Goal: Transaction & Acquisition: Obtain resource

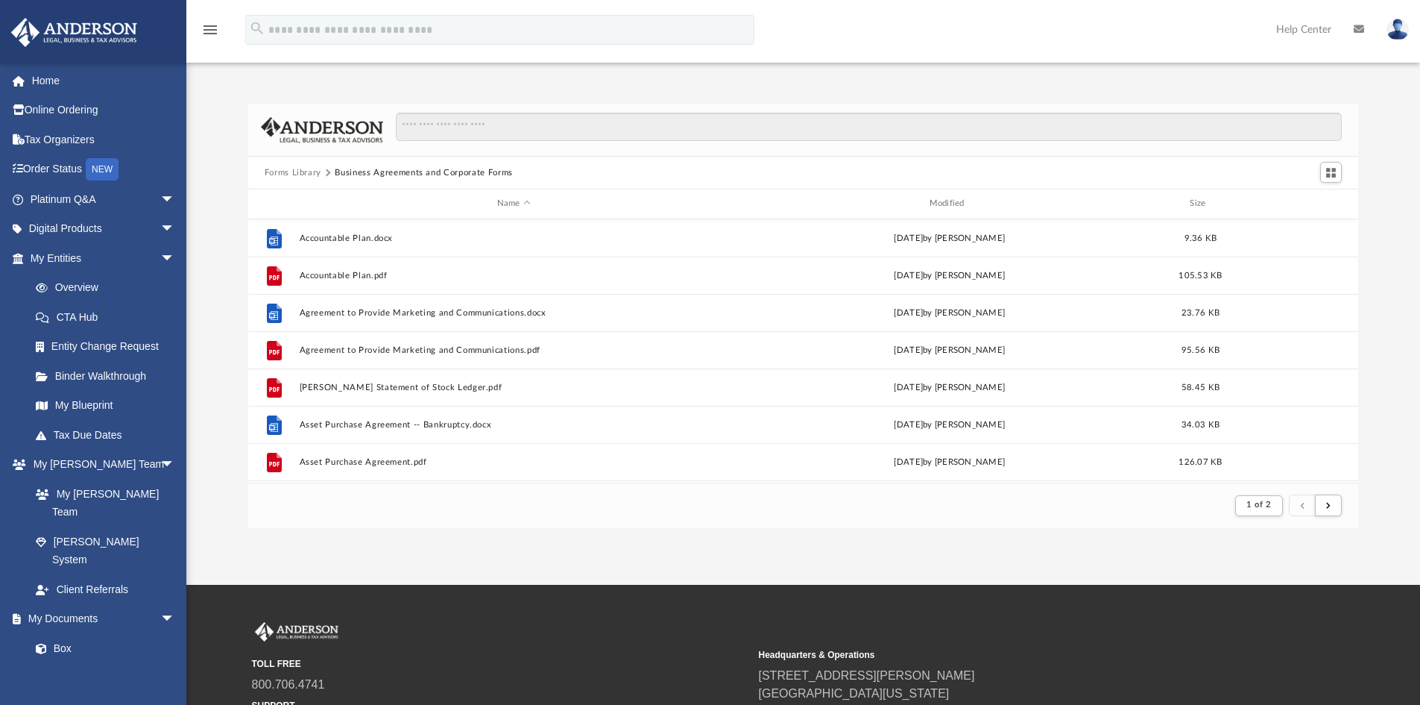
click at [291, 166] on button "Forms Library" at bounding box center [293, 172] width 57 height 13
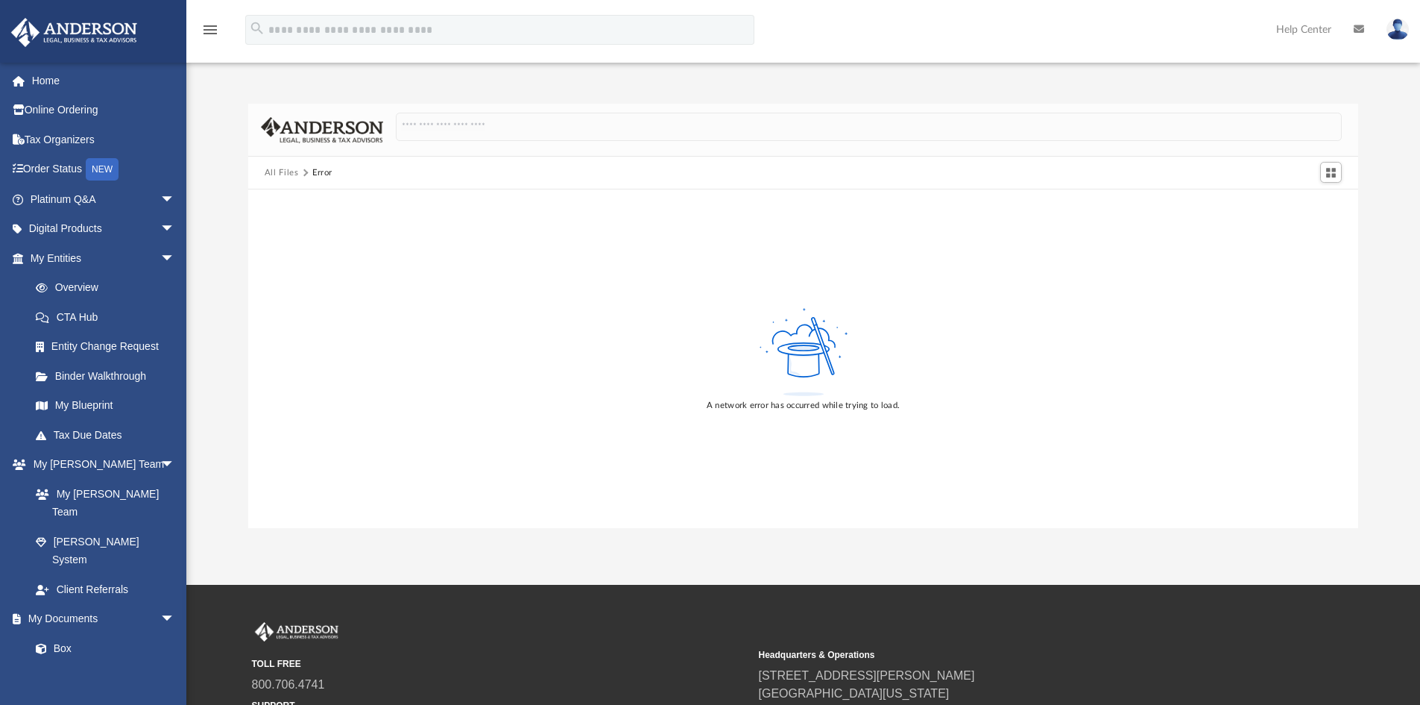
click at [289, 168] on button "All Files" at bounding box center [282, 172] width 34 height 13
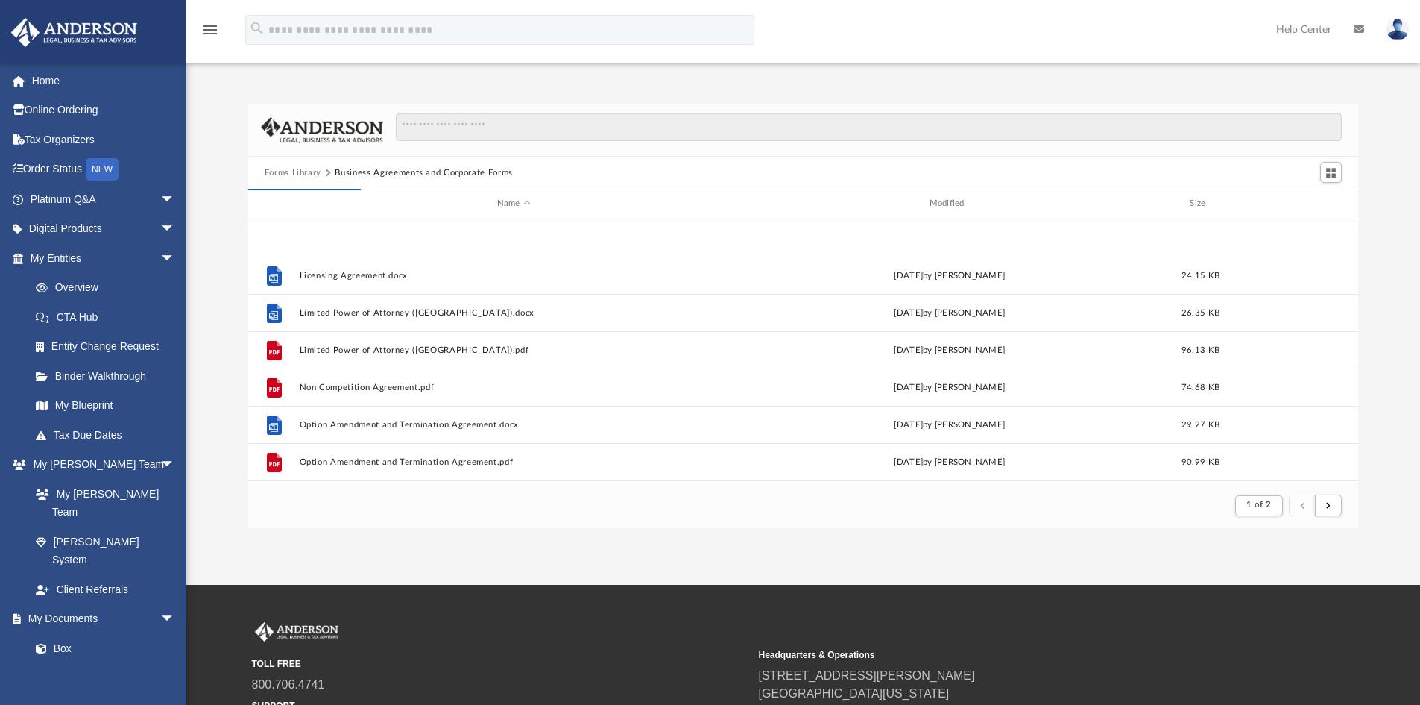
scroll to position [1601, 0]
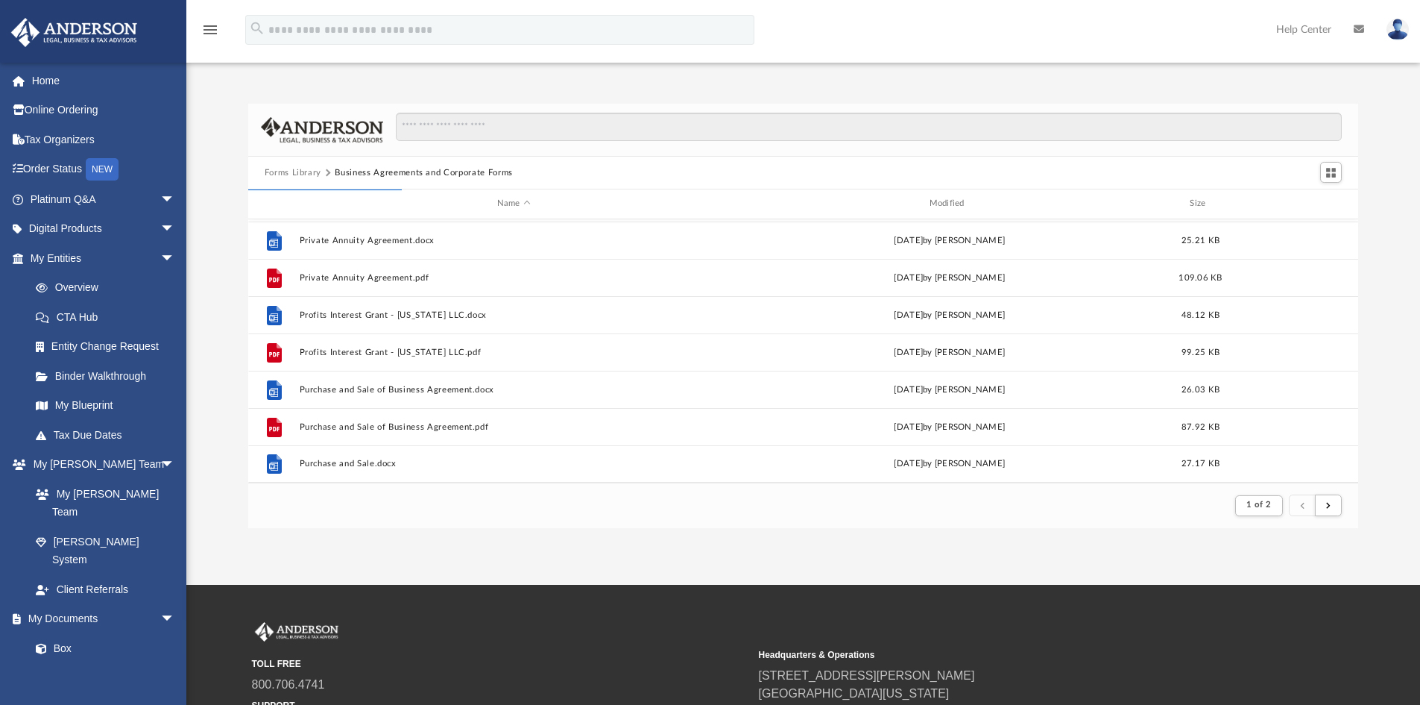
click at [314, 175] on button "Forms Library" at bounding box center [293, 172] width 57 height 13
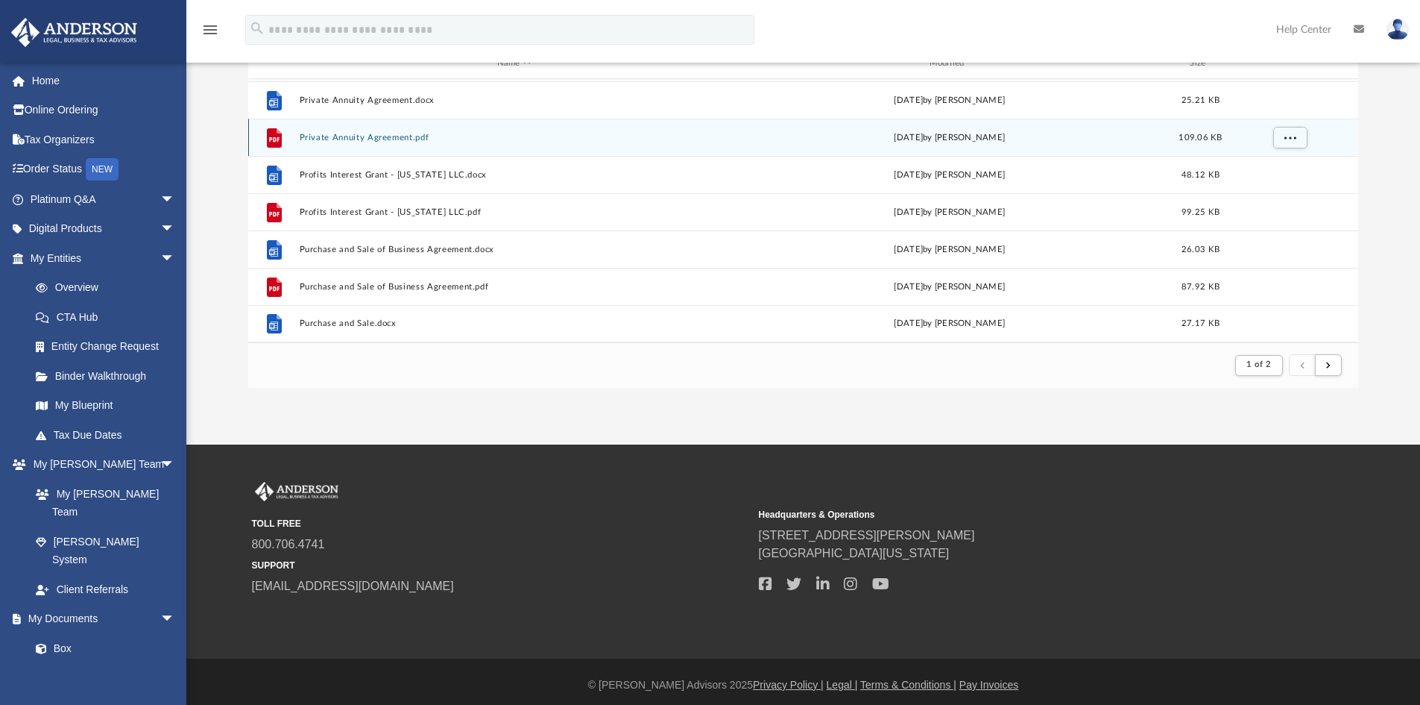
scroll to position [147, 0]
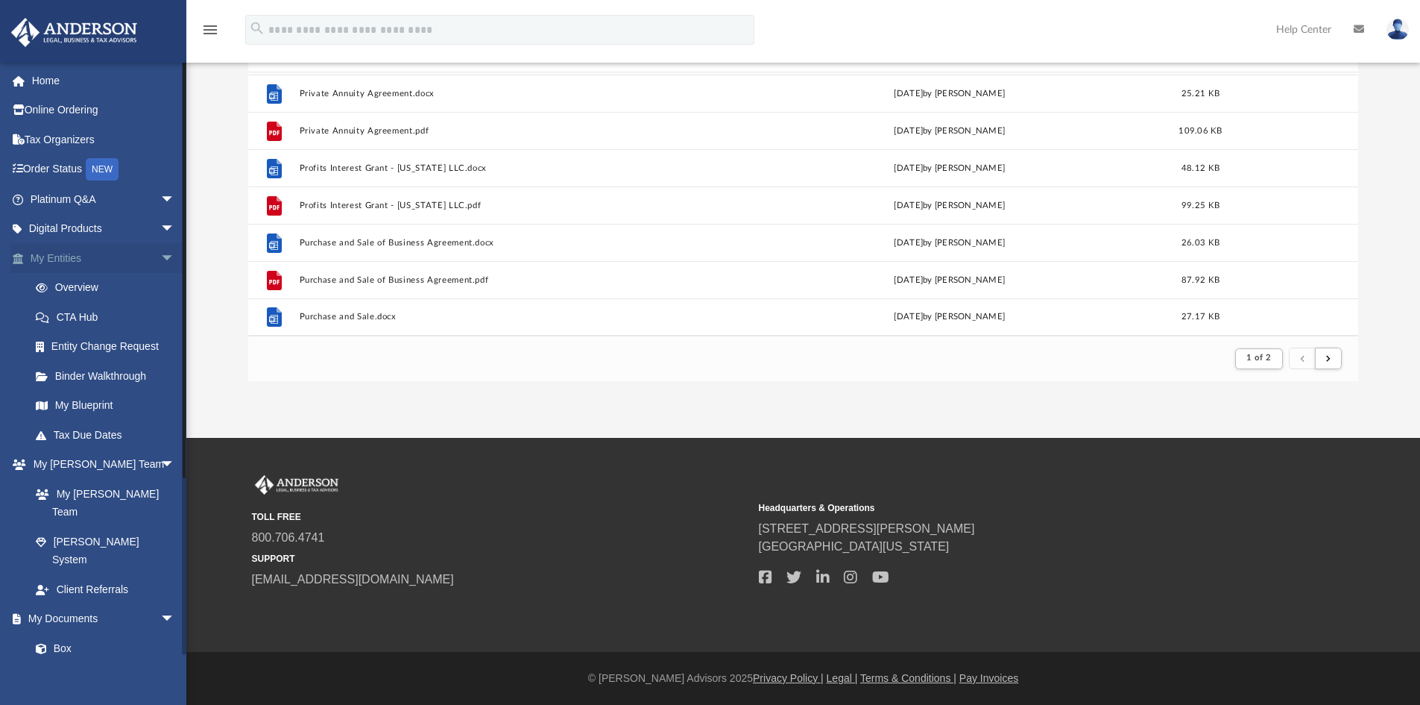
click at [166, 260] on span "arrow_drop_down" at bounding box center [175, 258] width 30 height 31
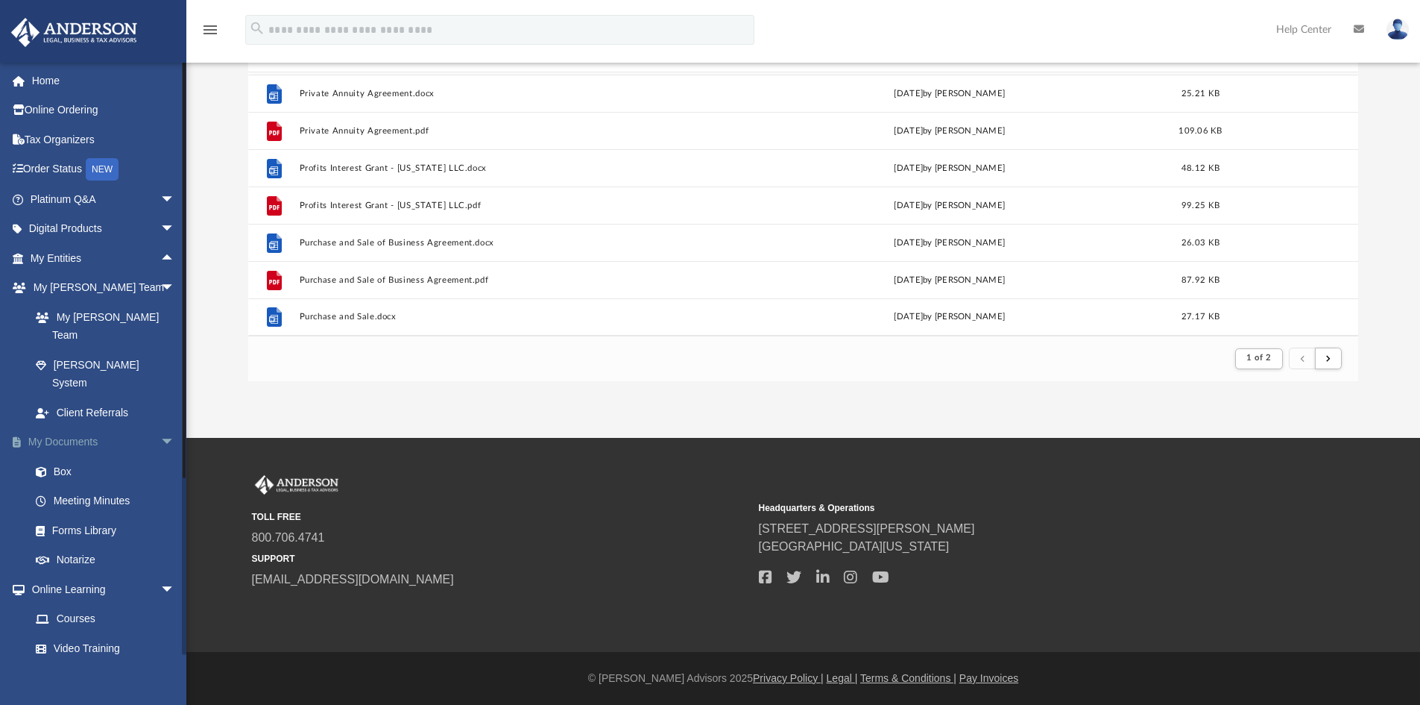
click at [162, 427] on span "arrow_drop_down" at bounding box center [175, 442] width 30 height 31
click at [160, 574] on span "arrow_drop_down" at bounding box center [175, 589] width 30 height 31
click at [160, 456] on span "arrow_drop_down" at bounding box center [175, 471] width 30 height 31
click at [160, 486] on span "arrow_drop_up" at bounding box center [175, 501] width 30 height 31
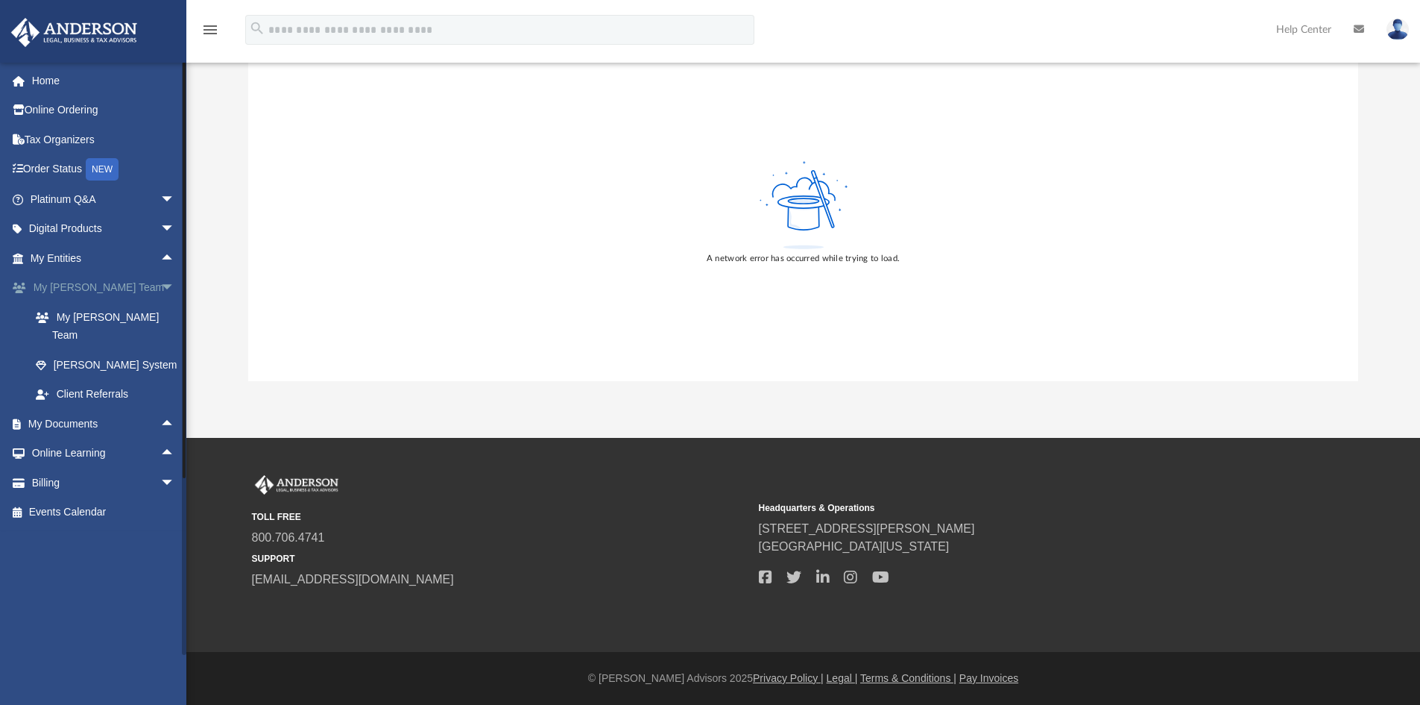
click at [160, 284] on span "arrow_drop_down" at bounding box center [175, 288] width 30 height 31
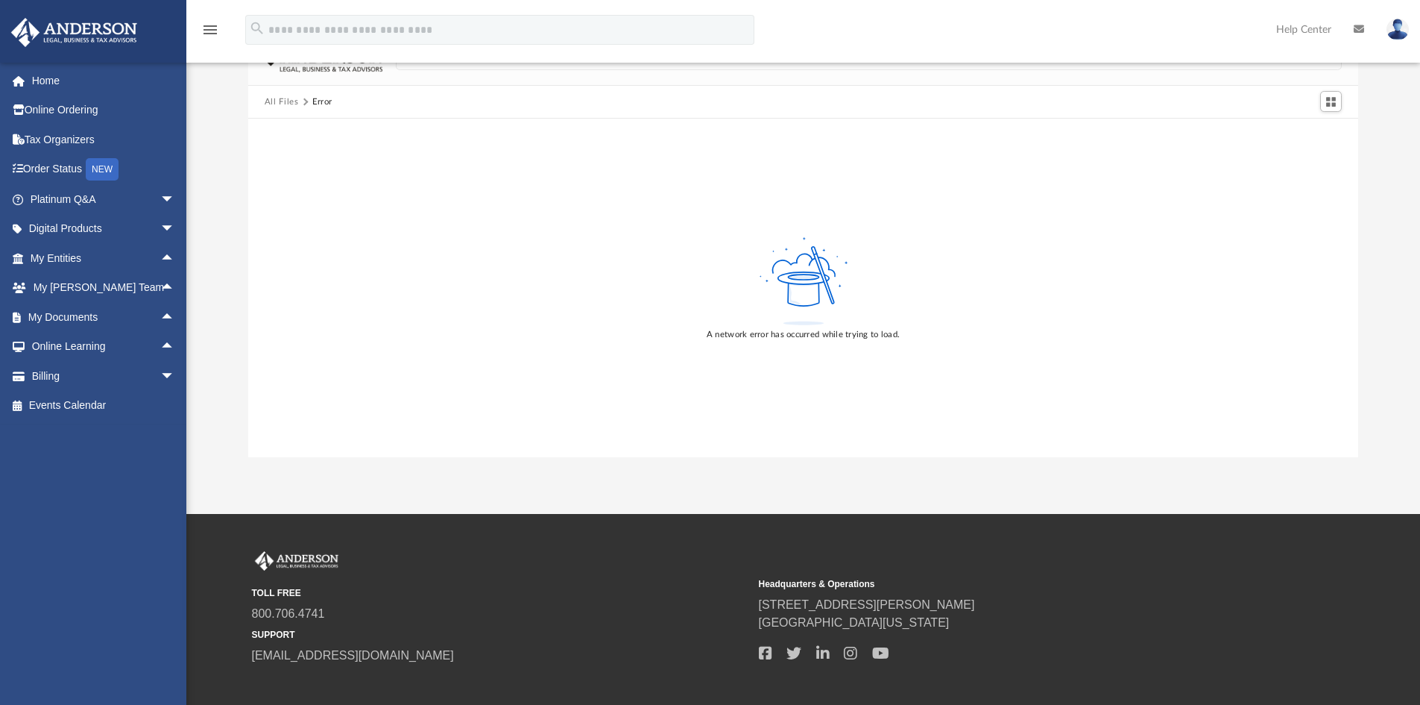
scroll to position [0, 0]
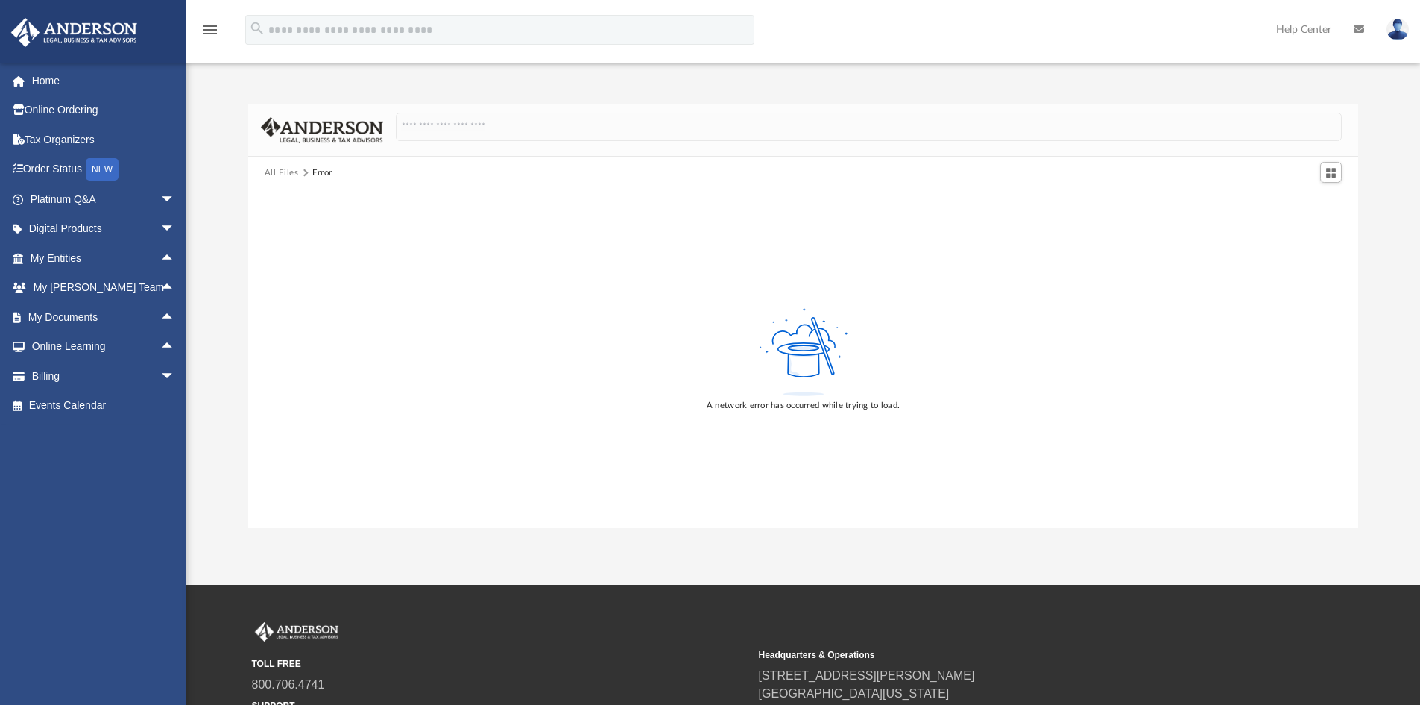
click at [283, 171] on button "All Files" at bounding box center [282, 172] width 34 height 13
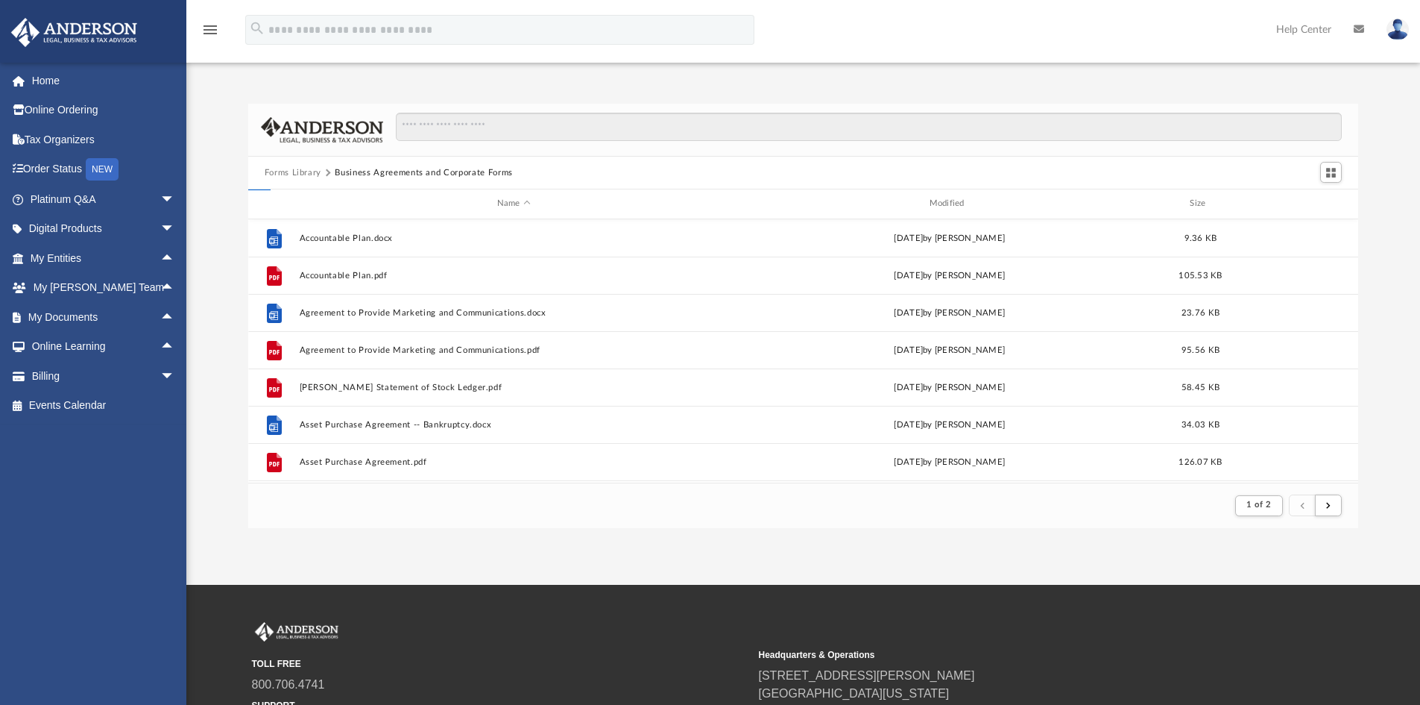
scroll to position [282, 1099]
click at [1323, 514] on button "submit" at bounding box center [1328, 505] width 27 height 22
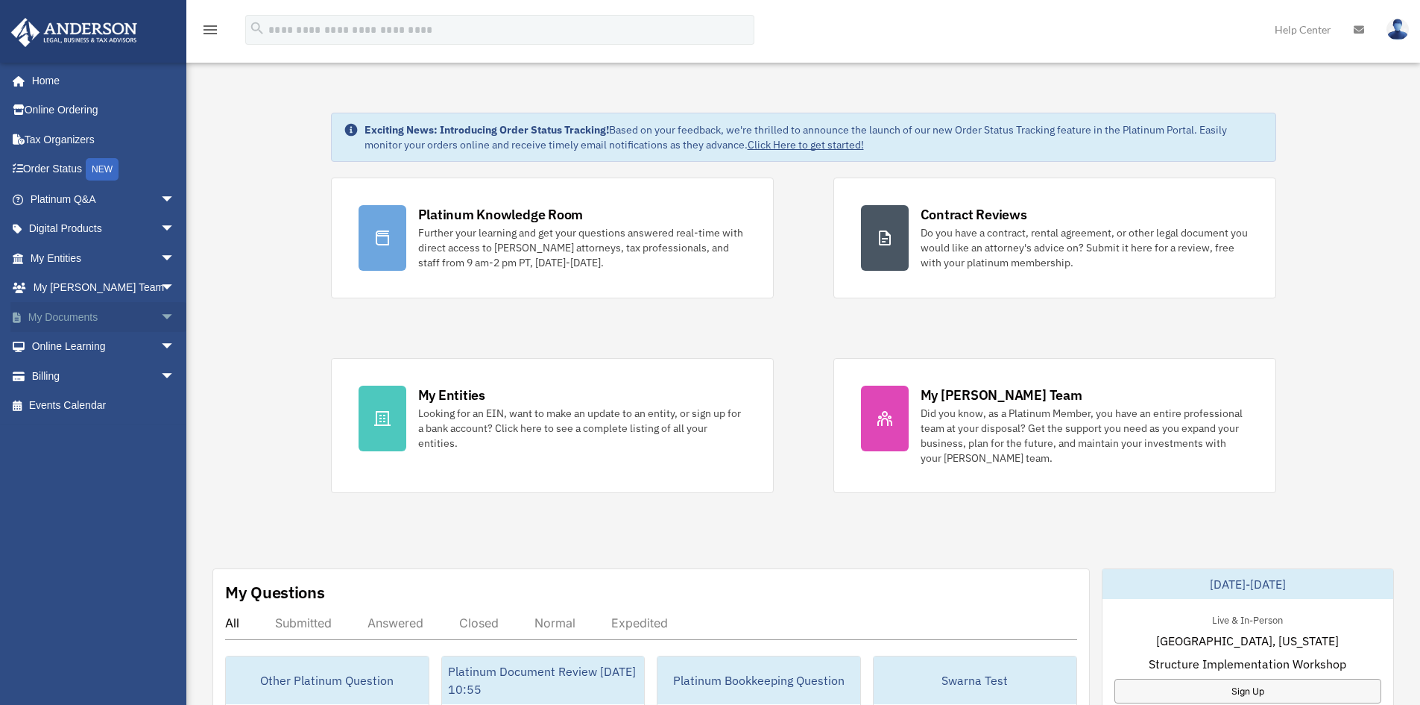
click at [160, 321] on span "arrow_drop_down" at bounding box center [175, 317] width 30 height 31
click at [75, 376] on link "Meeting Minutes" at bounding box center [109, 376] width 177 height 30
click at [96, 407] on link "Forms Library" at bounding box center [109, 406] width 177 height 30
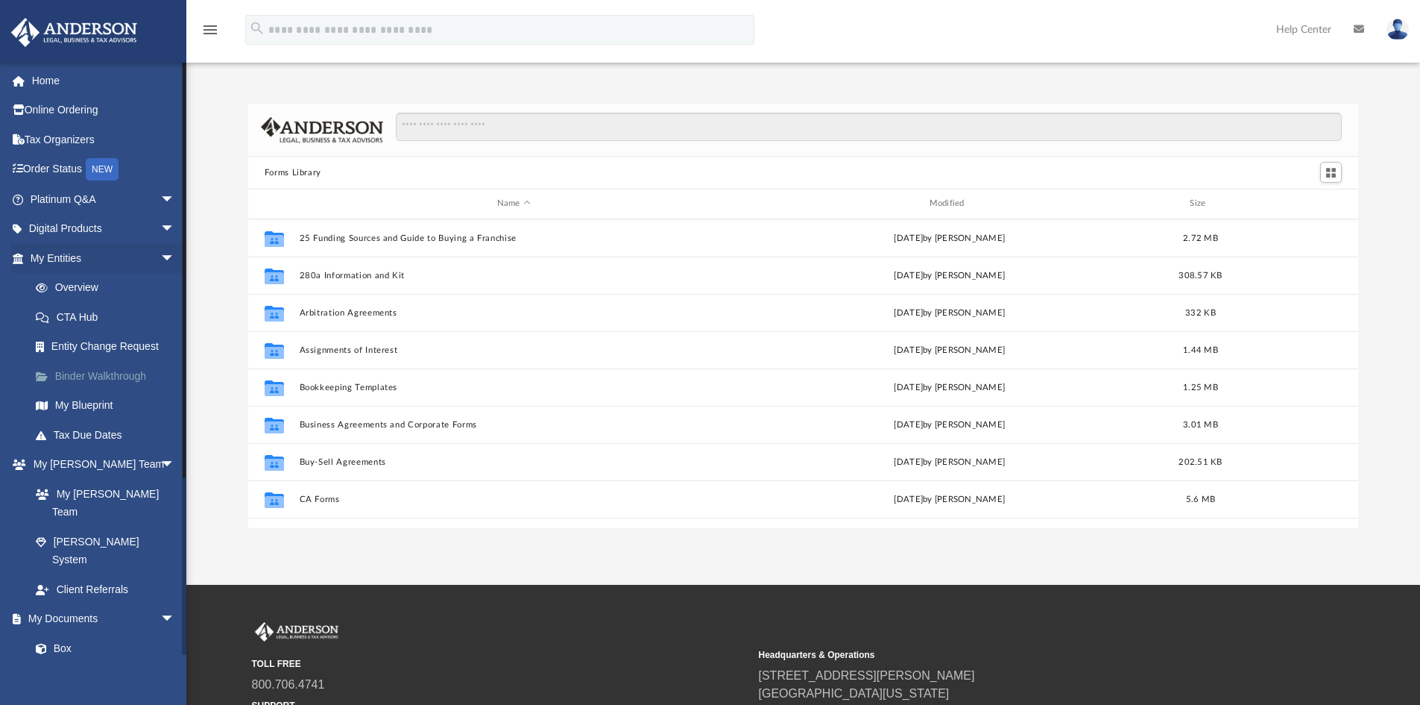
scroll to position [328, 1099]
click at [160, 466] on span "arrow_drop_down" at bounding box center [175, 465] width 30 height 31
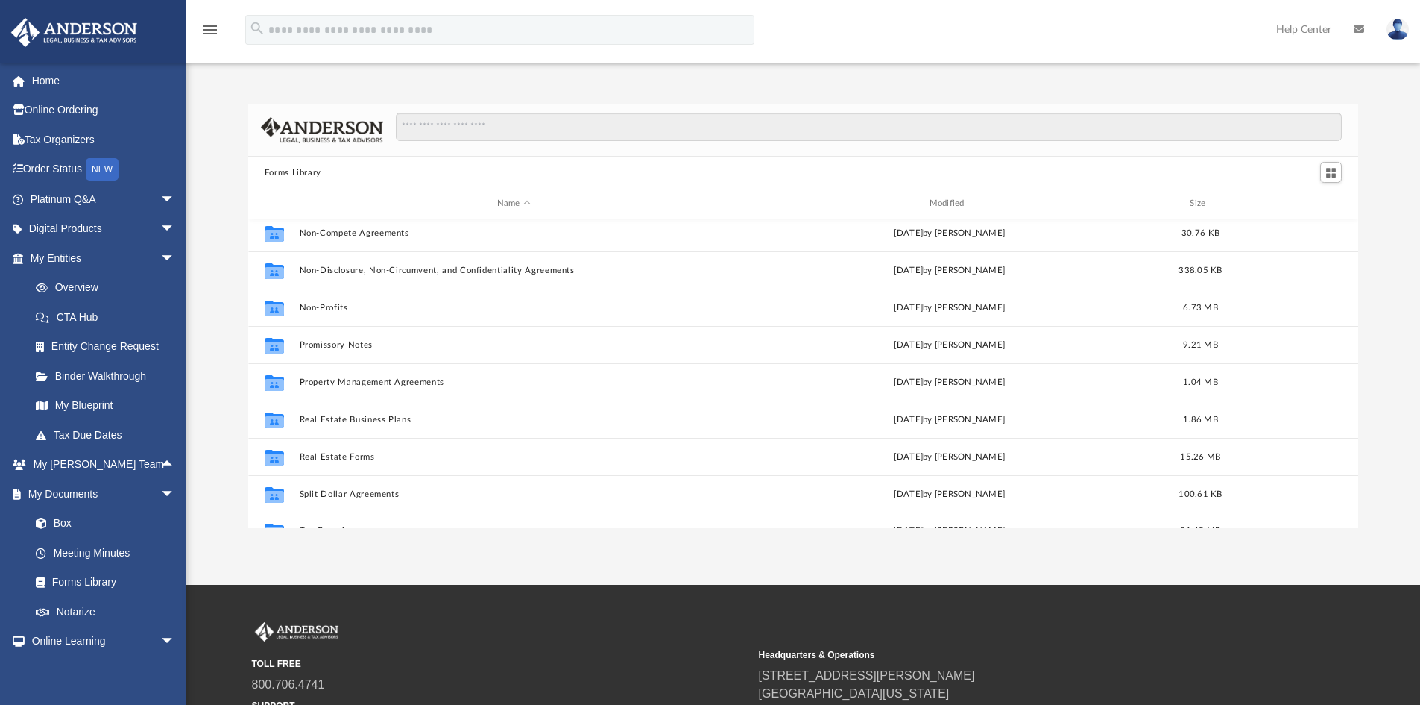
scroll to position [810, 0]
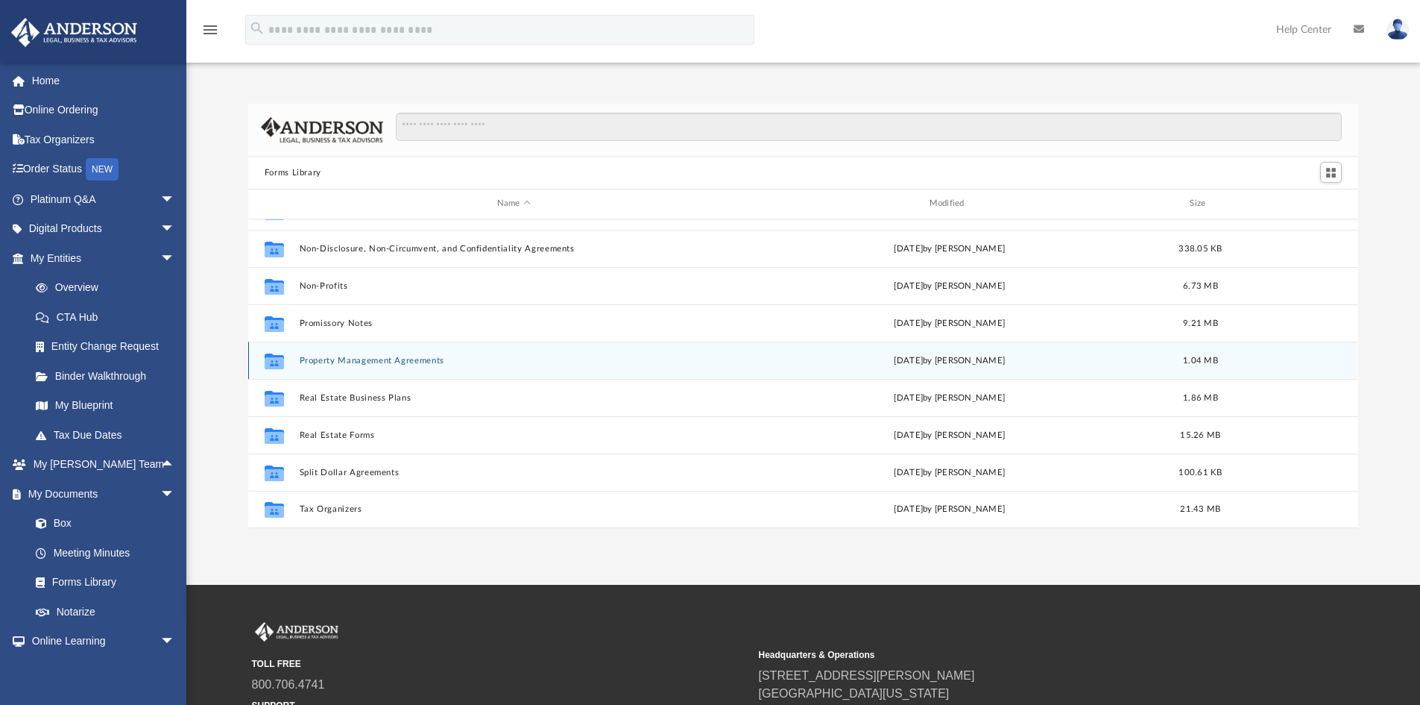
click at [381, 359] on button "Property Management Agreements" at bounding box center [513, 361] width 429 height 10
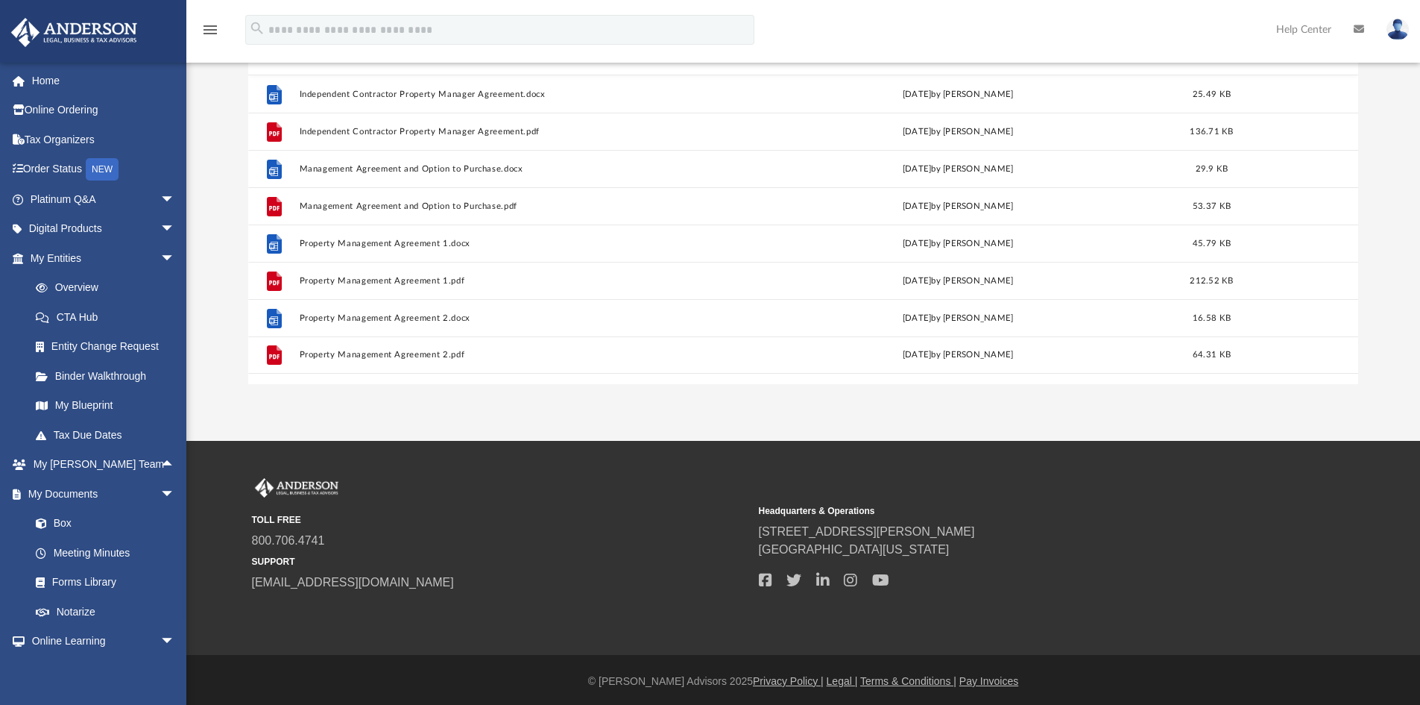
scroll to position [147, 0]
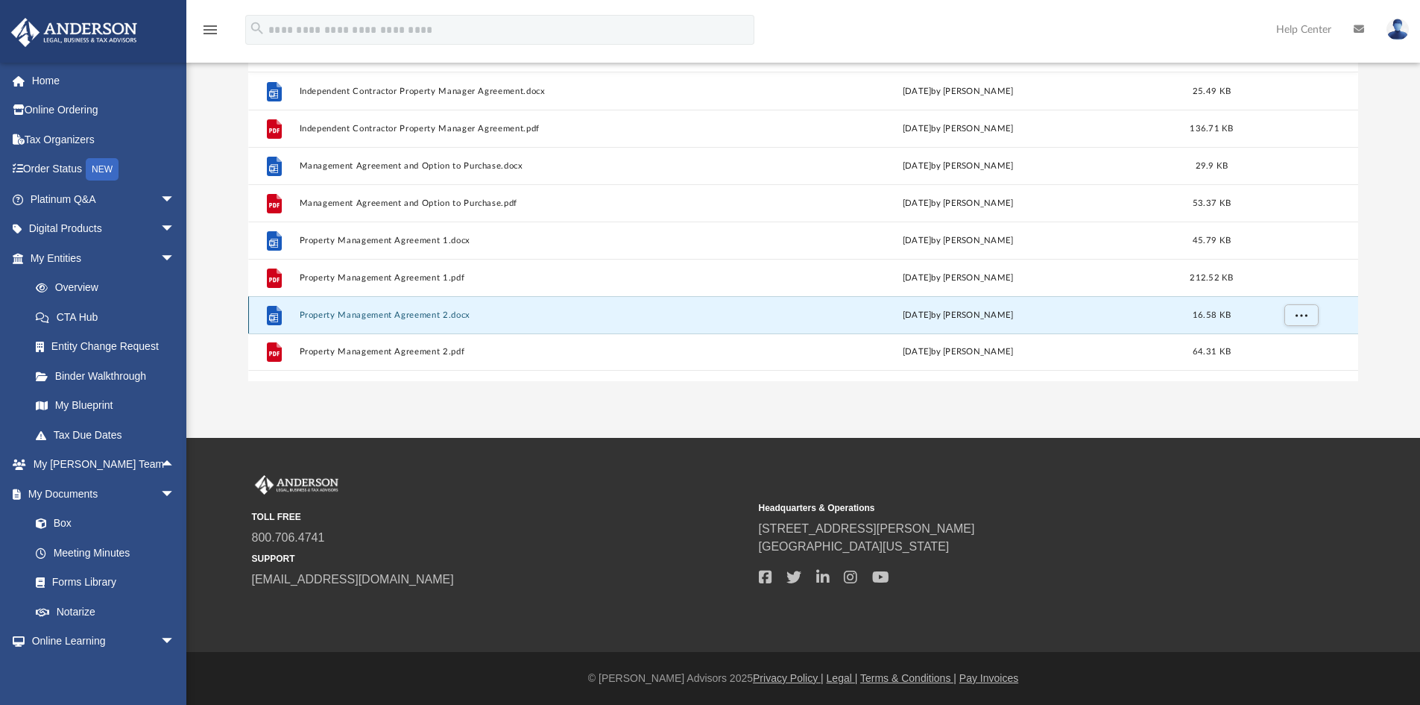
click at [388, 312] on button "Property Management Agreement 2.docx" at bounding box center [516, 315] width 435 height 10
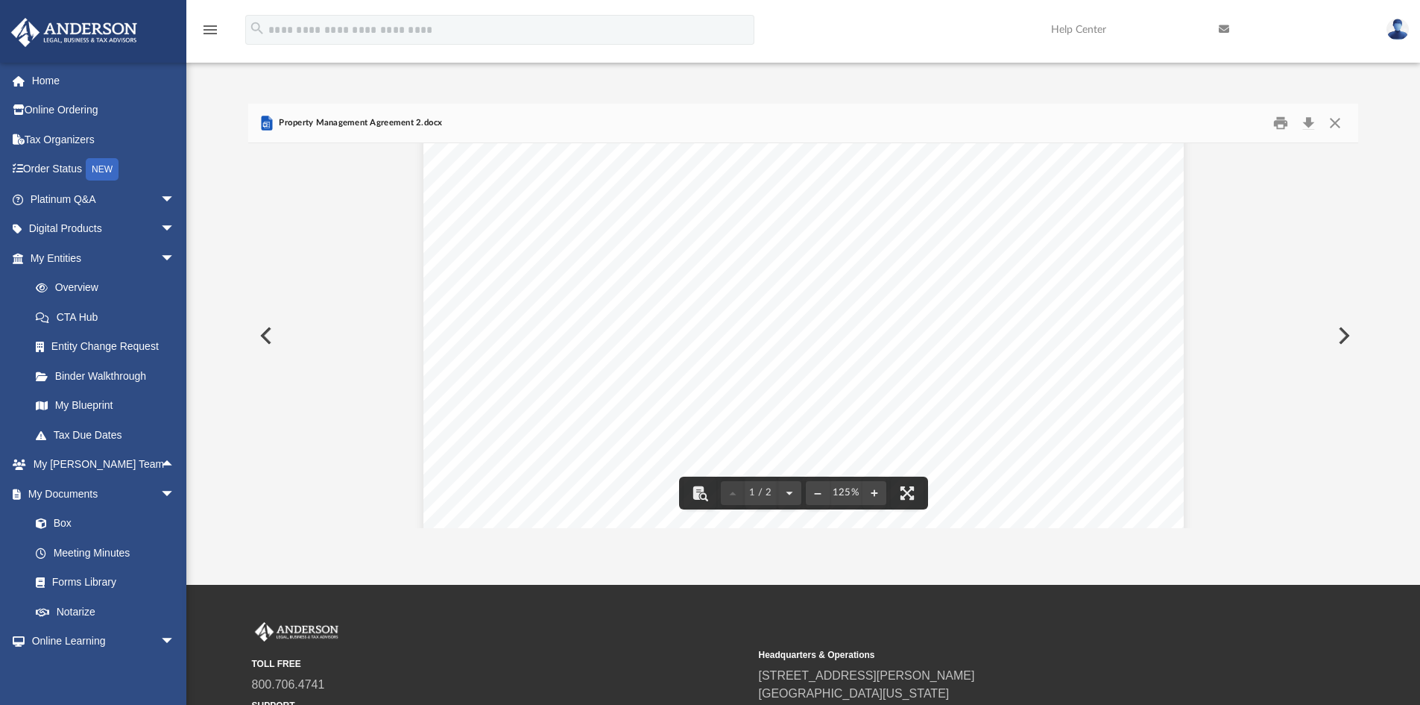
scroll to position [75, 0]
click at [1305, 124] on button "Download" at bounding box center [1308, 123] width 27 height 23
click at [1337, 124] on button "Close" at bounding box center [1335, 123] width 27 height 23
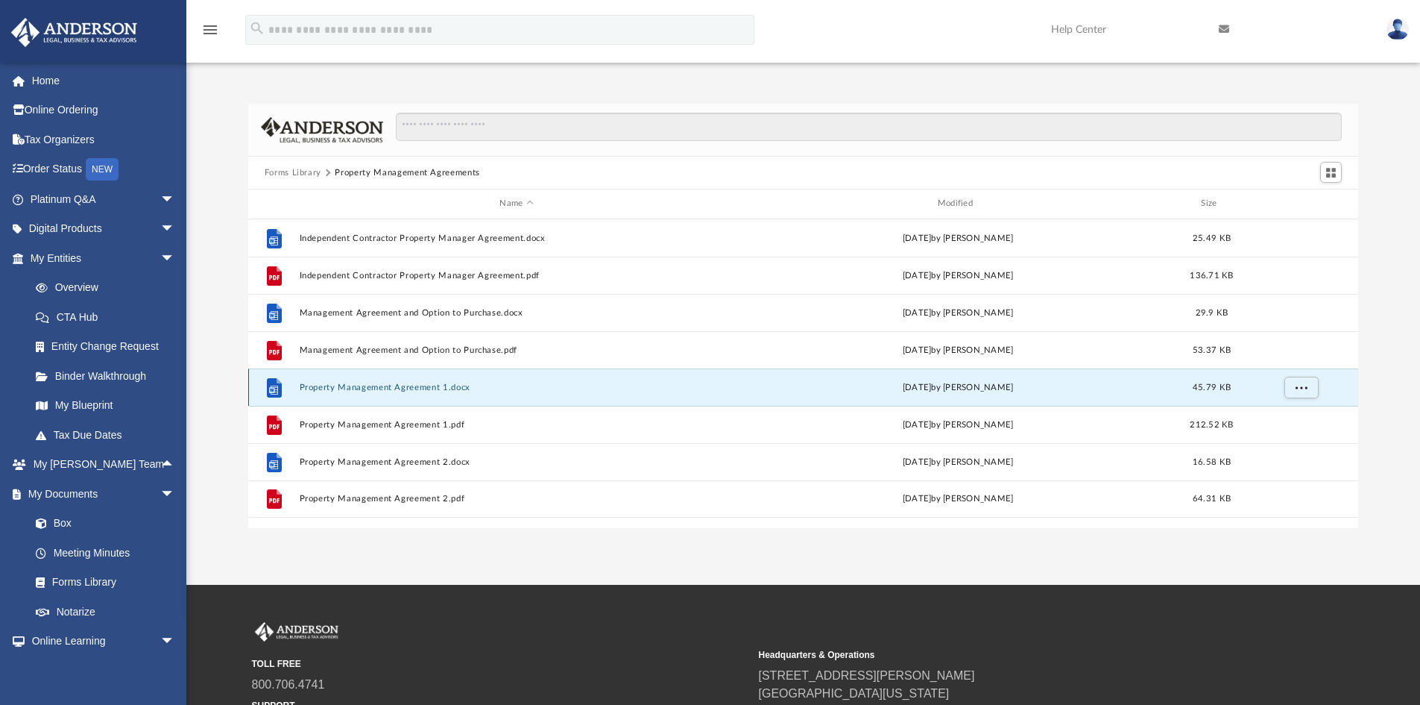
click at [371, 385] on button "Property Management Agreement 1.docx" at bounding box center [516, 387] width 435 height 10
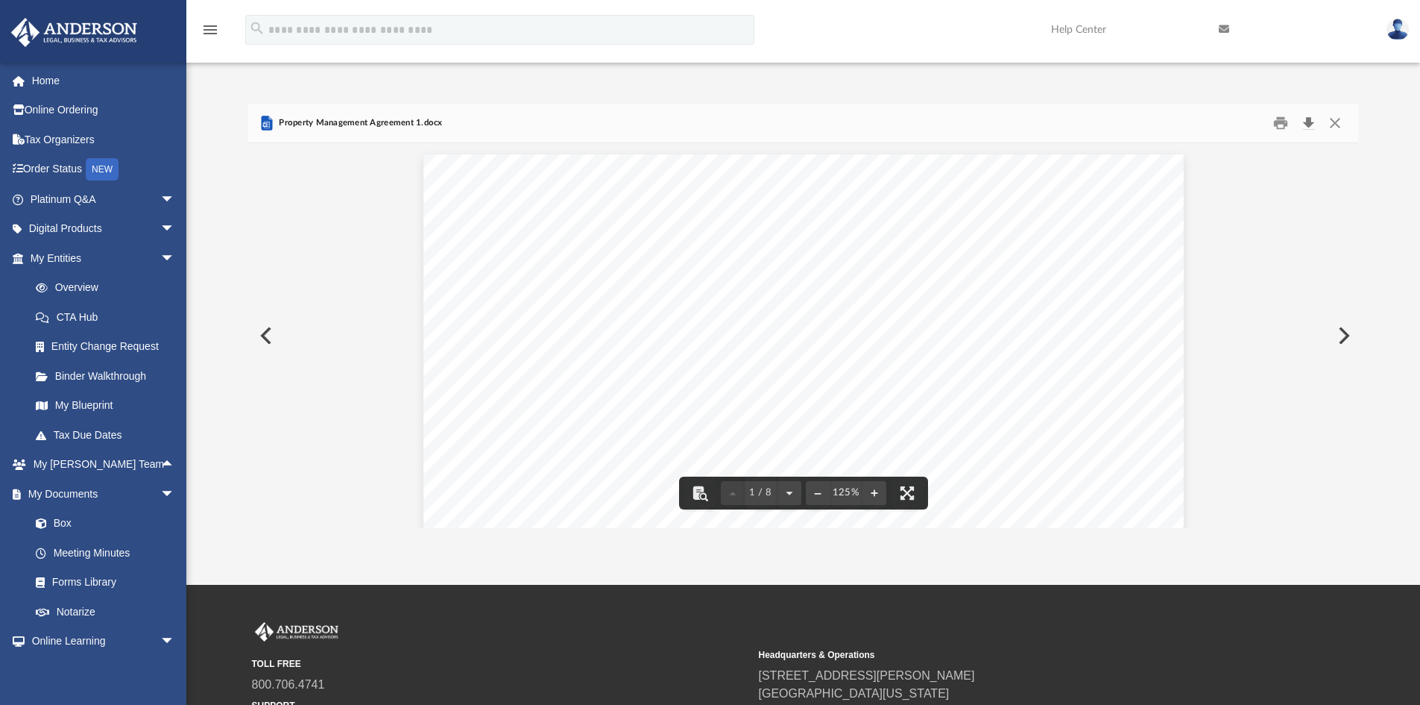
click at [1306, 117] on button "Download" at bounding box center [1308, 123] width 27 height 23
